Goal: Use online tool/utility: Use online tool/utility

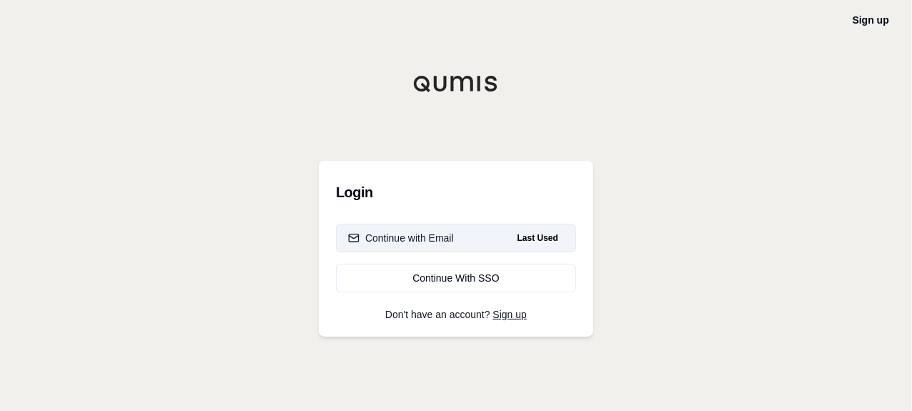
click at [472, 231] on button "Continue with Email Last Used" at bounding box center [456, 238] width 240 height 29
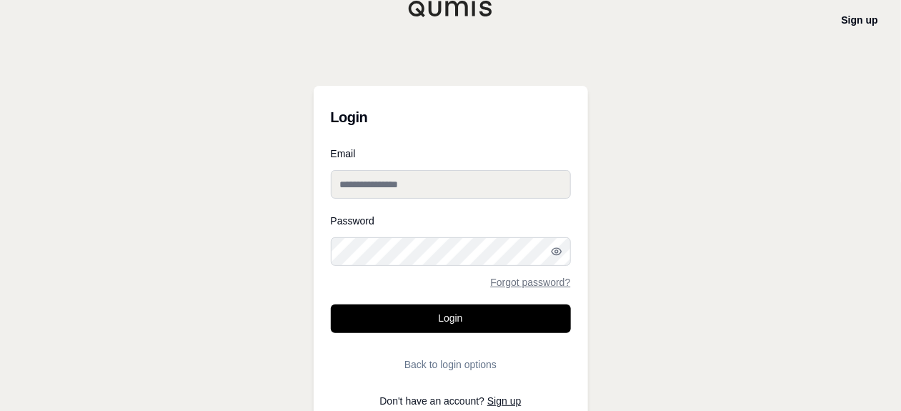
type input "**********"
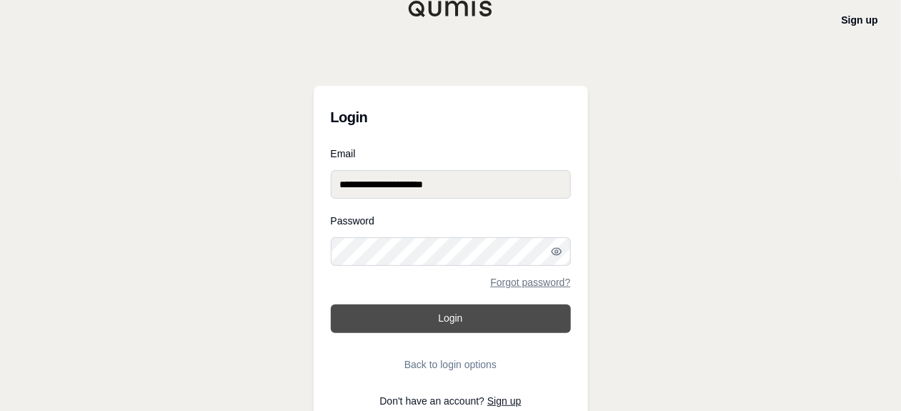
click at [461, 307] on button "Login" at bounding box center [451, 318] width 240 height 29
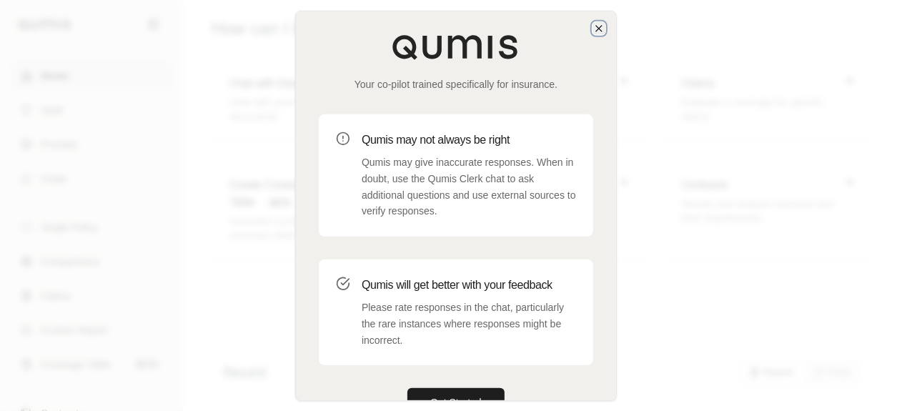
click at [600, 29] on icon "button" at bounding box center [598, 27] width 11 height 11
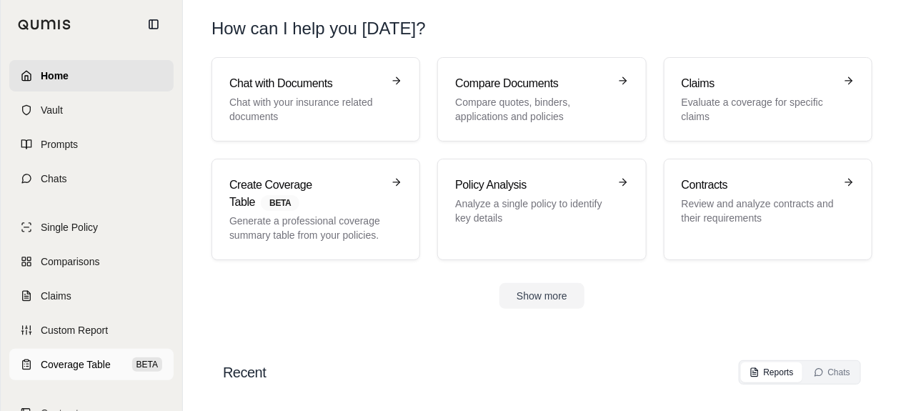
scroll to position [71, 0]
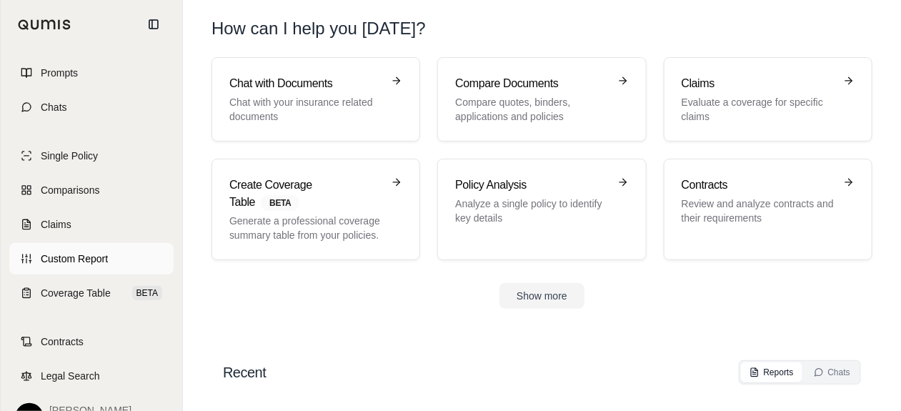
click at [106, 262] on span "Custom Report" at bounding box center [74, 259] width 67 height 14
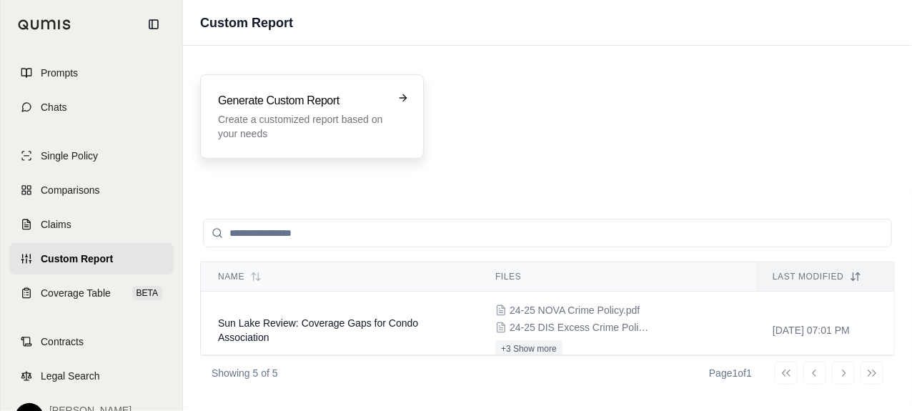
click at [347, 89] on div "Generate Custom Report Create a customized report based on your needs" at bounding box center [312, 116] width 224 height 84
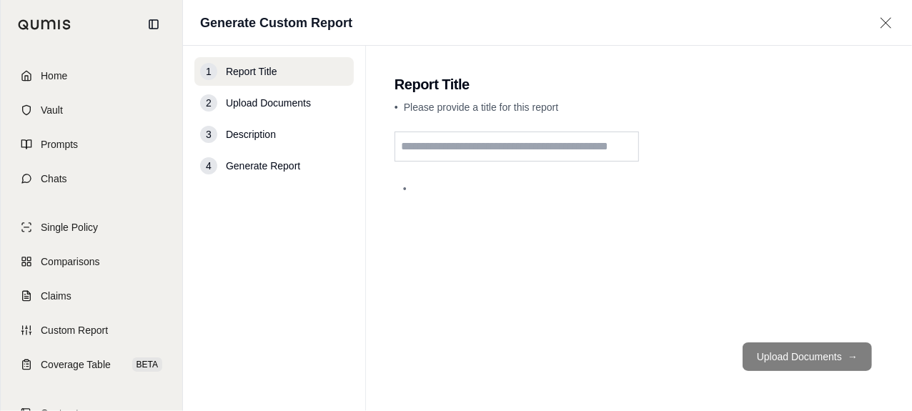
click at [519, 143] on input "text" at bounding box center [516, 146] width 244 height 30
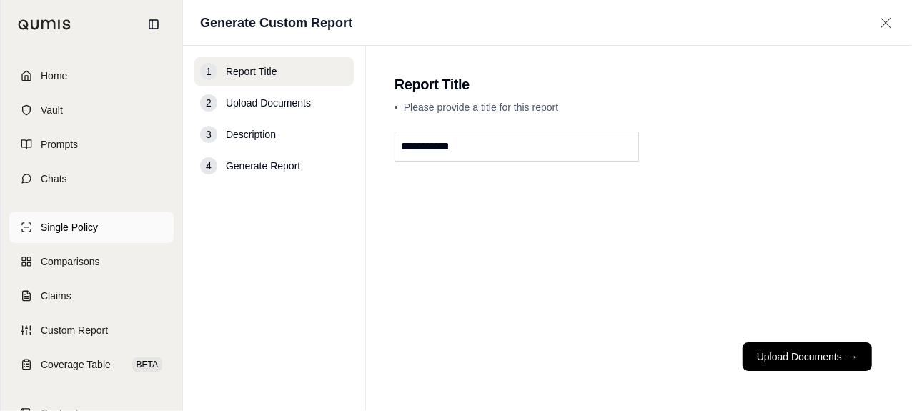
type input "**********"
click at [96, 229] on span "Single Policy" at bounding box center [69, 227] width 57 height 14
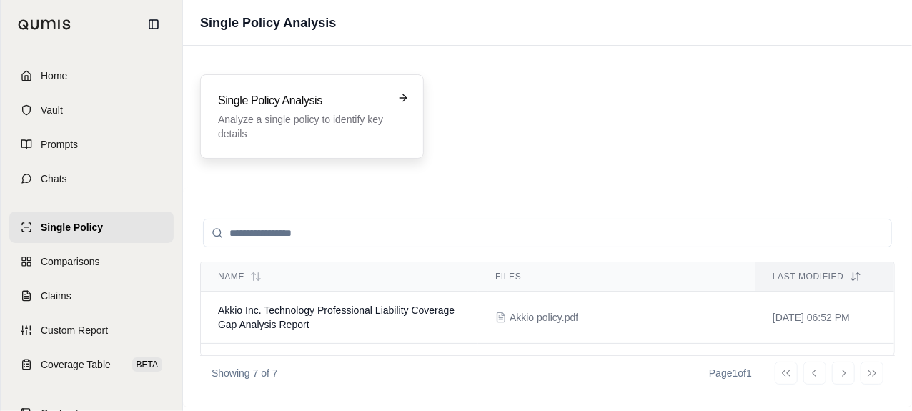
click at [349, 124] on p "Analyze a single policy to identify key details" at bounding box center [302, 126] width 168 height 29
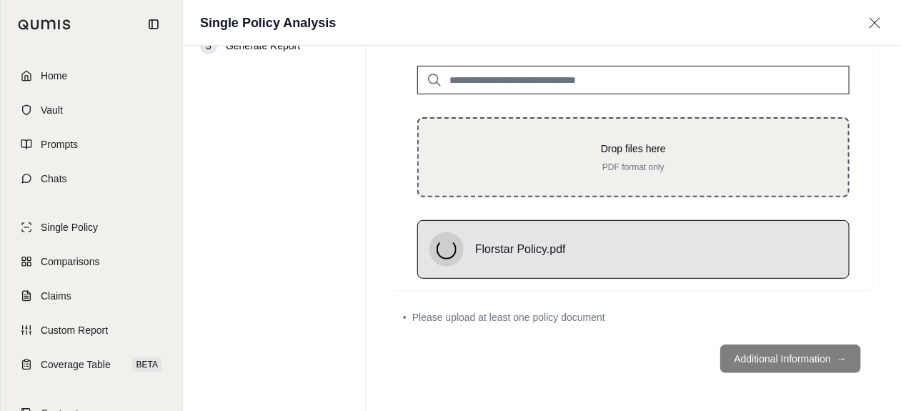
scroll to position [46, 0]
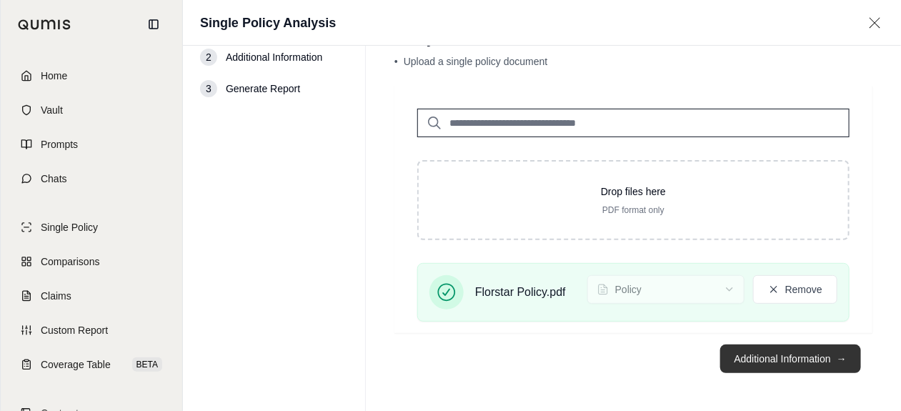
click at [798, 350] on button "Additional Information →" at bounding box center [790, 358] width 141 height 29
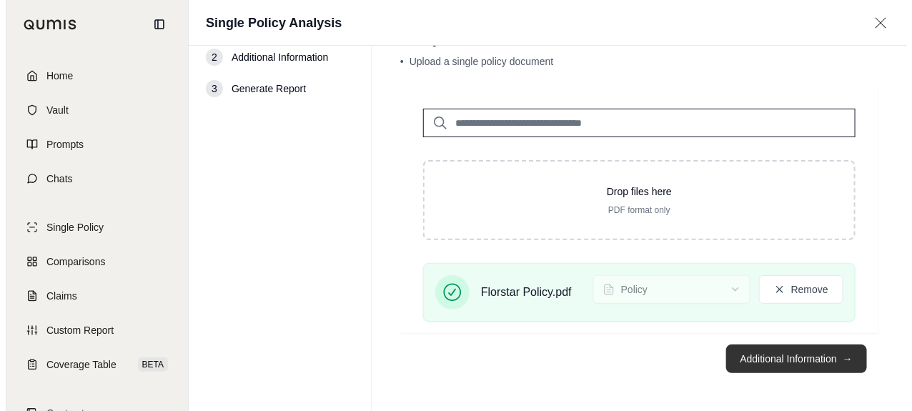
scroll to position [0, 0]
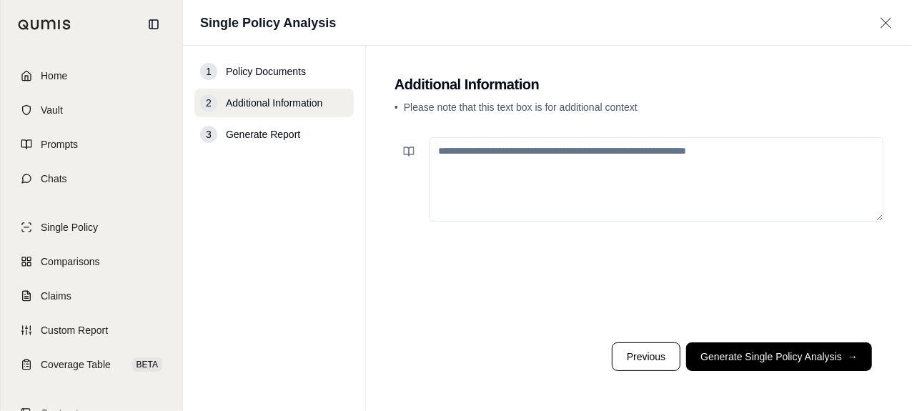
click at [566, 197] on textarea at bounding box center [656, 179] width 455 height 84
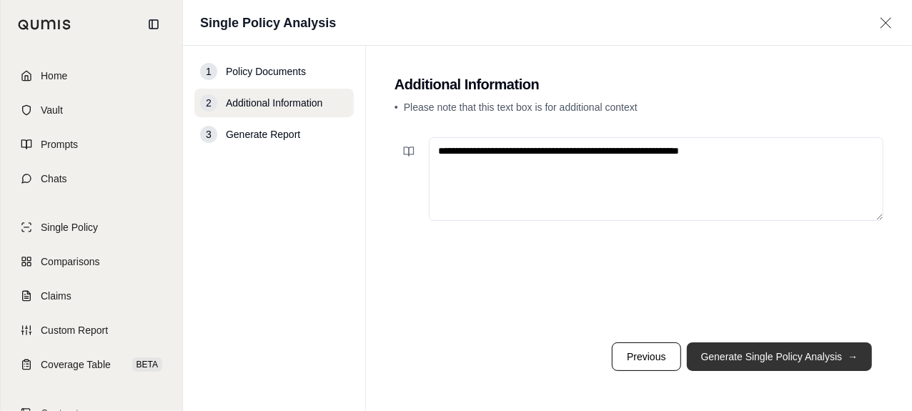
type textarea "**********"
click at [796, 360] on button "Generate Single Policy Analysis →" at bounding box center [780, 356] width 186 height 29
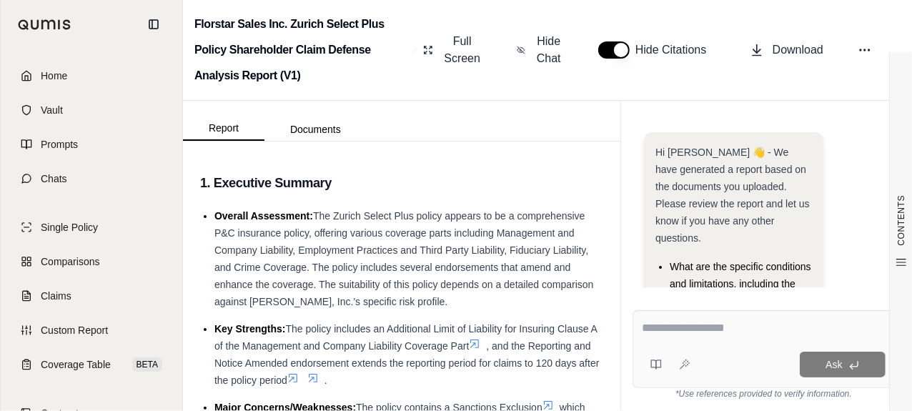
scroll to position [214, 0]
